Goal: Complete application form: Complete application form

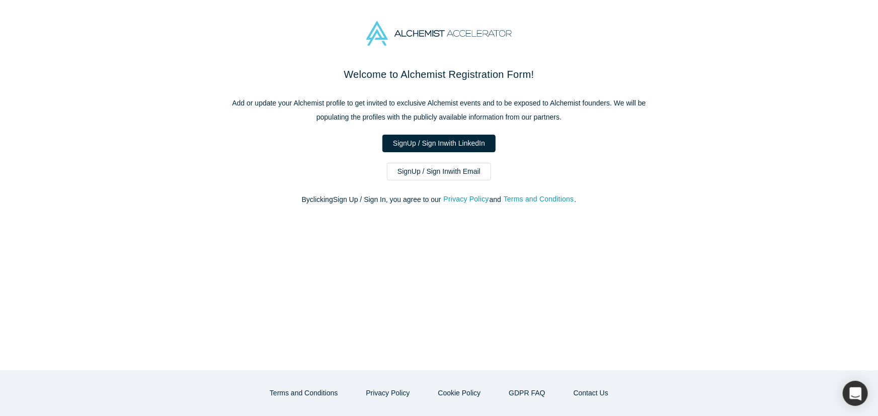
click at [459, 36] on img at bounding box center [438, 33] width 145 height 25
click at [461, 32] on img at bounding box center [438, 33] width 145 height 25
click at [384, 28] on img at bounding box center [438, 33] width 145 height 25
click at [379, 33] on img at bounding box center [438, 33] width 145 height 25
click at [442, 69] on h2 "Welcome to Alchemist Registration Form!" at bounding box center [439, 74] width 423 height 15
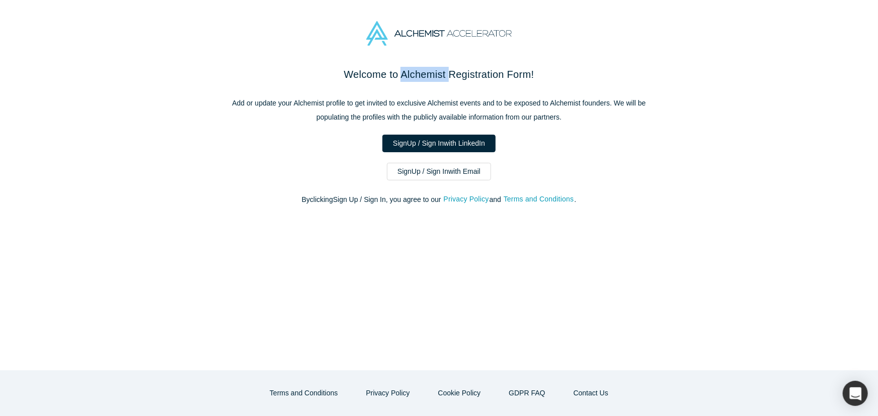
click at [442, 69] on h2 "Welcome to Alchemist Registration Form!" at bounding box center [439, 74] width 423 height 15
